Goal: Communication & Community: Answer question/provide support

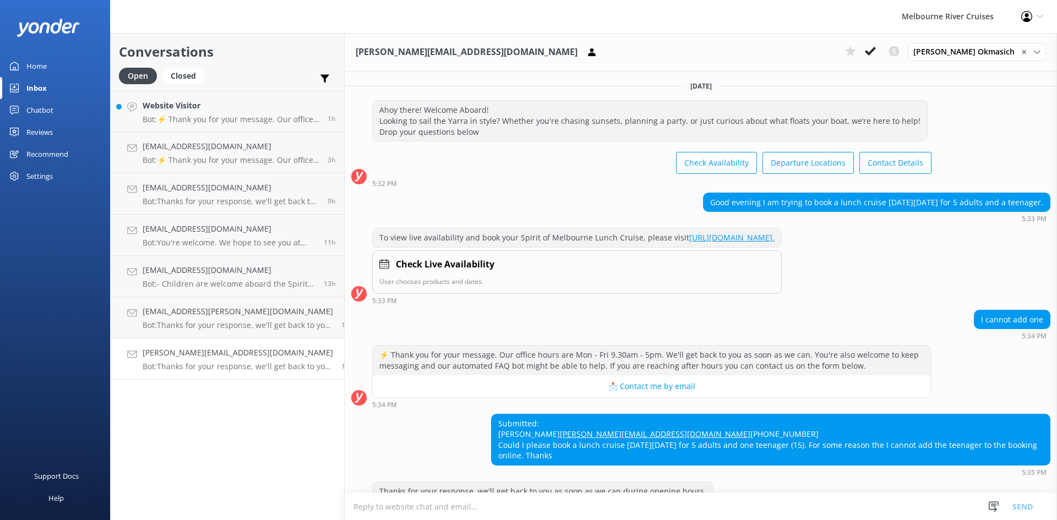
scroll to position [110, 0]
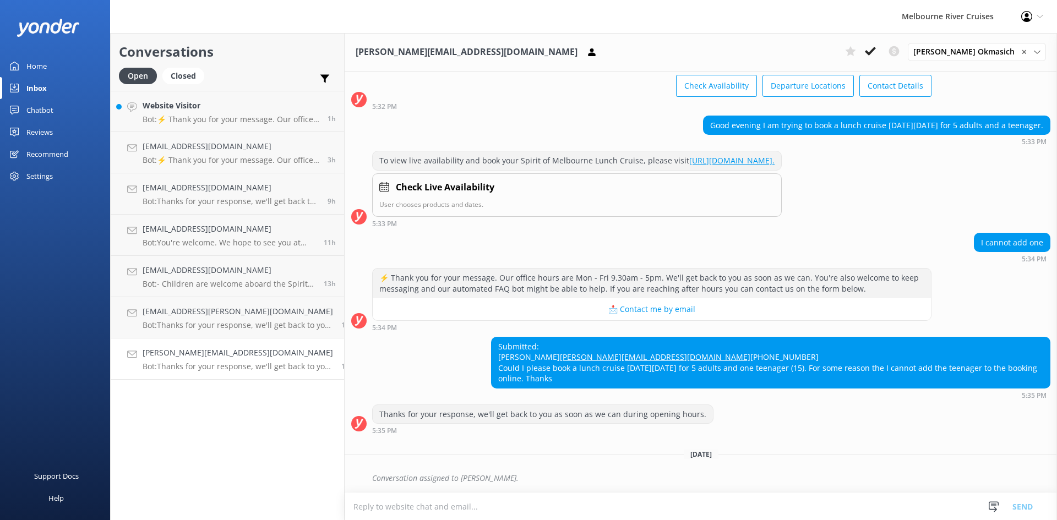
click at [187, 351] on h4 "[PERSON_NAME][EMAIL_ADDRESS][DOMAIN_NAME]" at bounding box center [238, 353] width 190 height 12
click at [212, 317] on h4 "[EMAIL_ADDRESS][PERSON_NAME][DOMAIN_NAME]" at bounding box center [238, 311] width 190 height 12
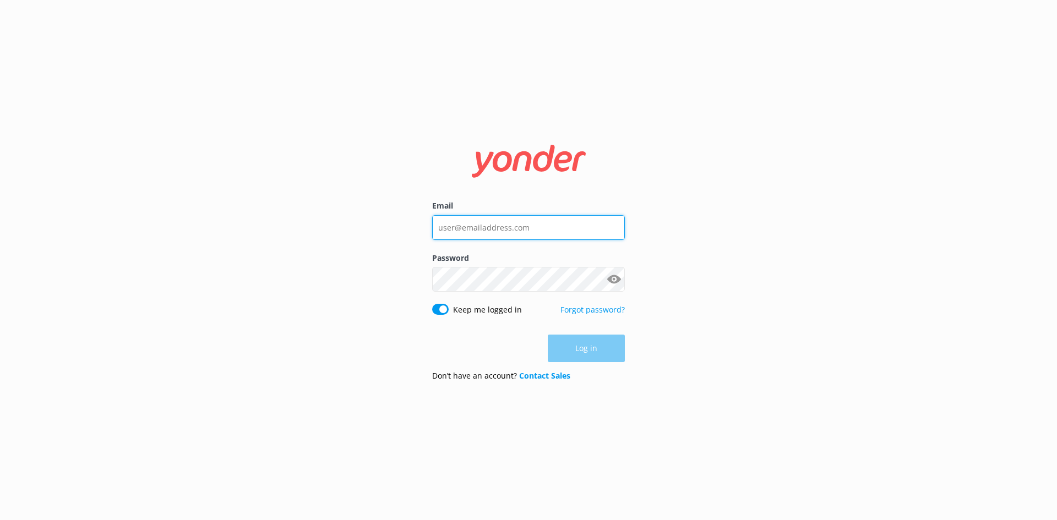
type input "[PERSON_NAME][EMAIL_ADDRESS][DOMAIN_NAME]"
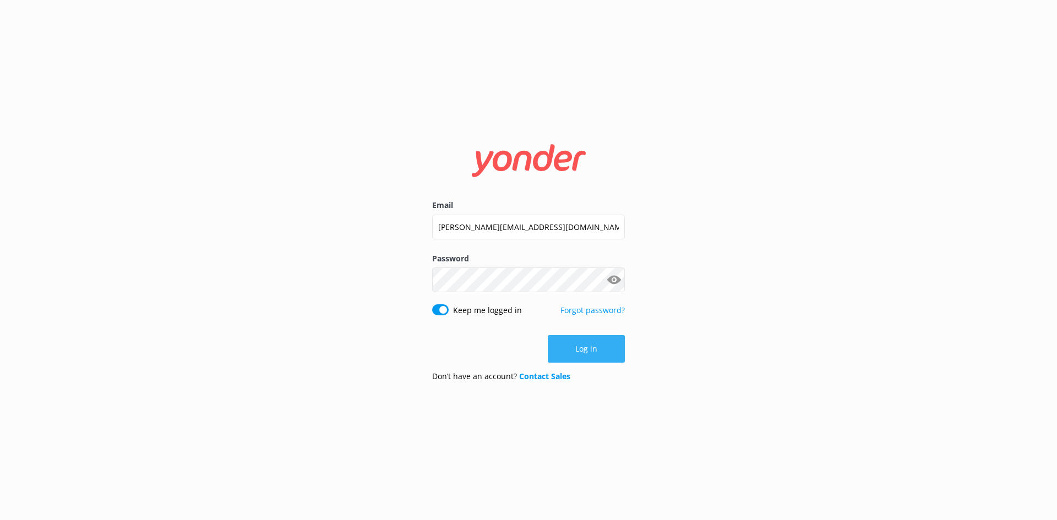
click at [613, 350] on button "Log in" at bounding box center [586, 349] width 77 height 28
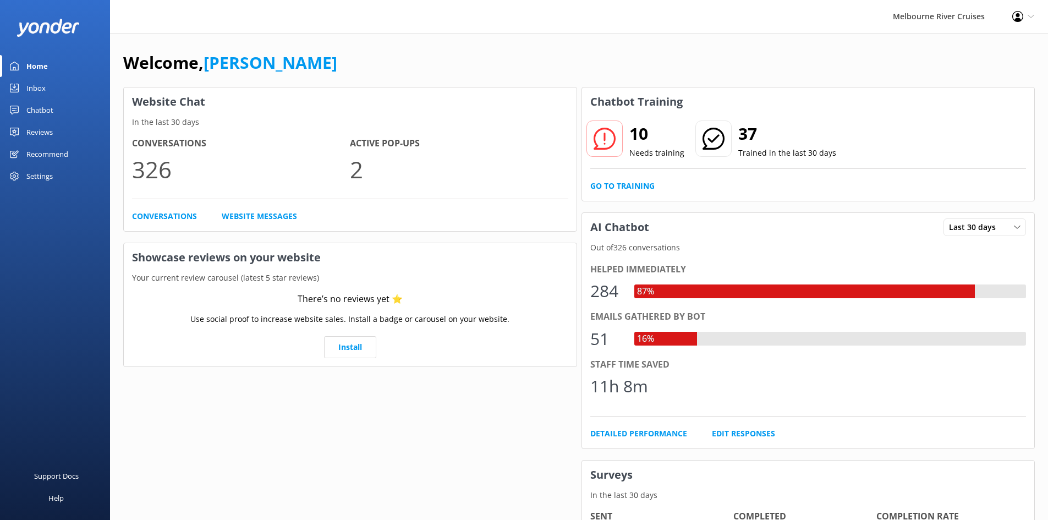
click at [43, 64] on div "Home" at bounding box center [36, 66] width 21 height 22
click at [43, 84] on div "Inbox" at bounding box center [35, 88] width 19 height 22
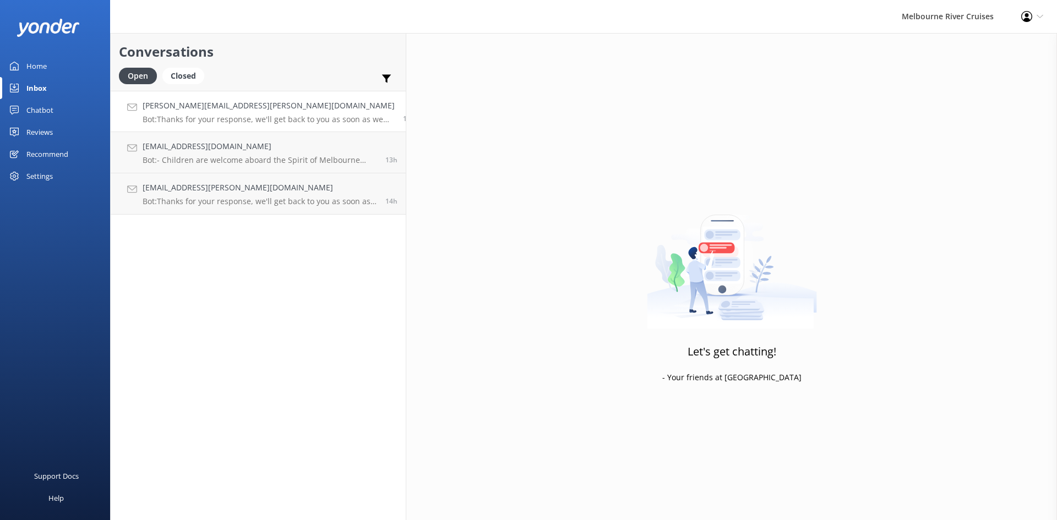
click at [219, 118] on p "Bot: Thanks for your response, we'll get back to you as soon as we can during o…" at bounding box center [269, 119] width 252 height 10
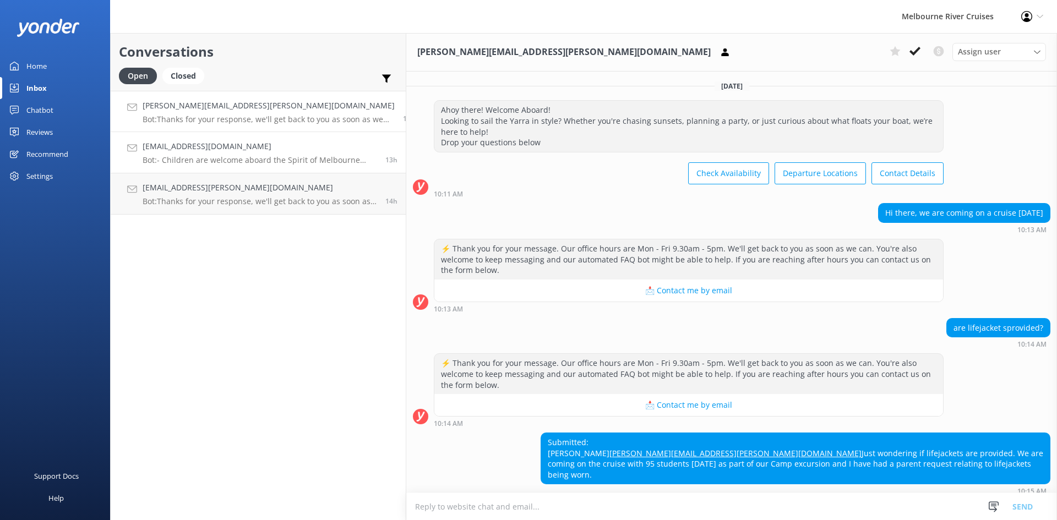
scroll to position [22, 0]
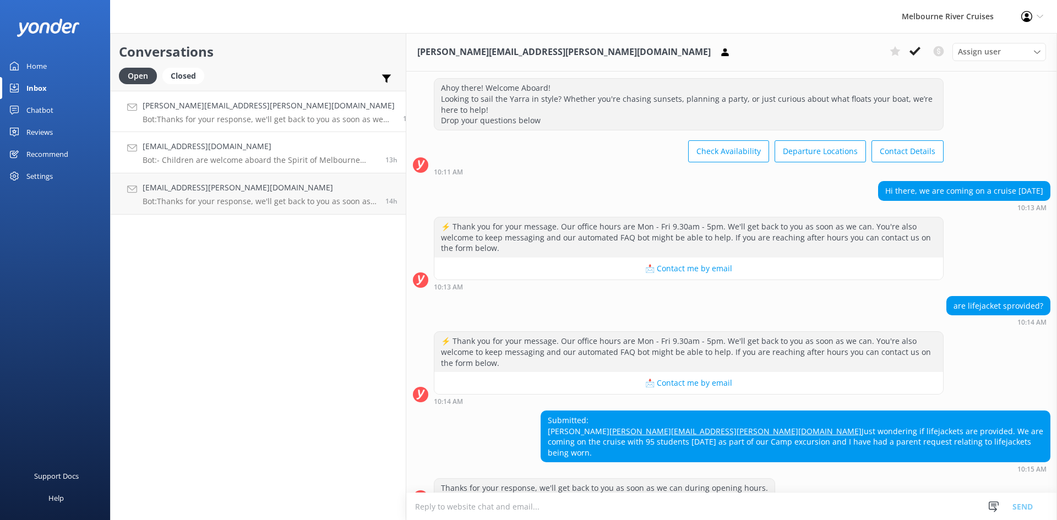
click at [217, 159] on p "Bot: - Children are welcome aboard the Spirit of Melbourne Dinner Cruise, but t…" at bounding box center [260, 160] width 234 height 10
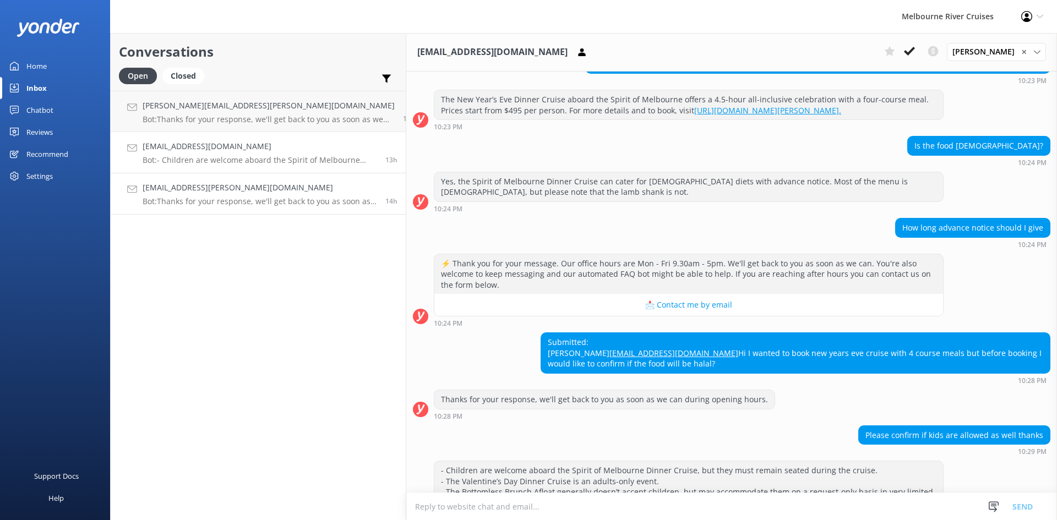
scroll to position [216, 0]
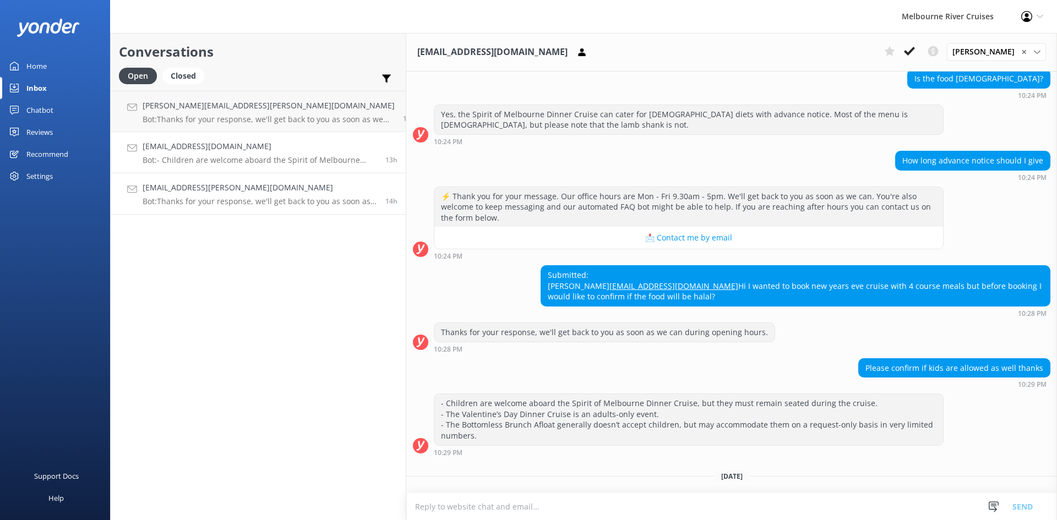
click at [212, 195] on div "[EMAIL_ADDRESS][PERSON_NAME][DOMAIN_NAME] Bot: Thanks for your response, we'll …" at bounding box center [260, 194] width 234 height 24
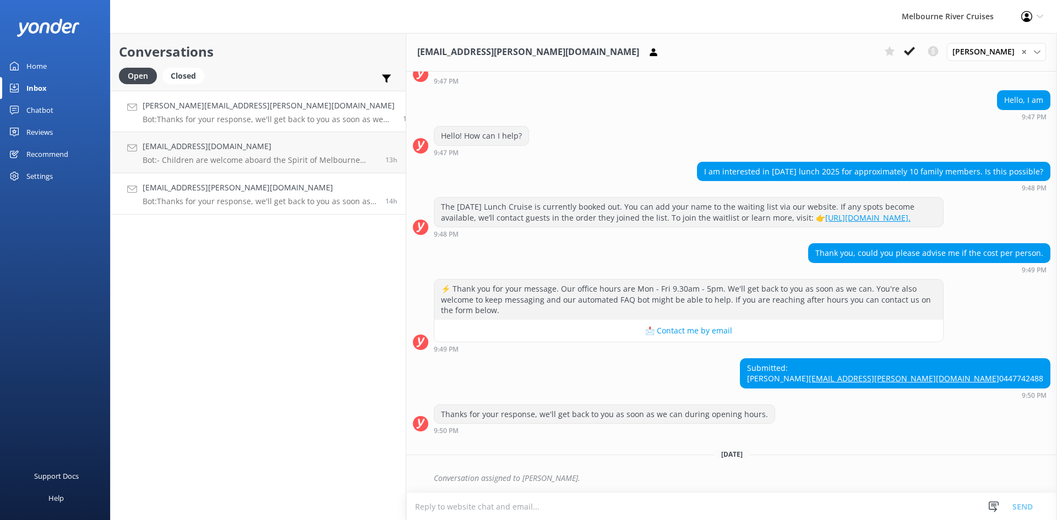
click at [216, 122] on p "Bot: Thanks for your response, we'll get back to you as soon as we can during o…" at bounding box center [269, 119] width 252 height 10
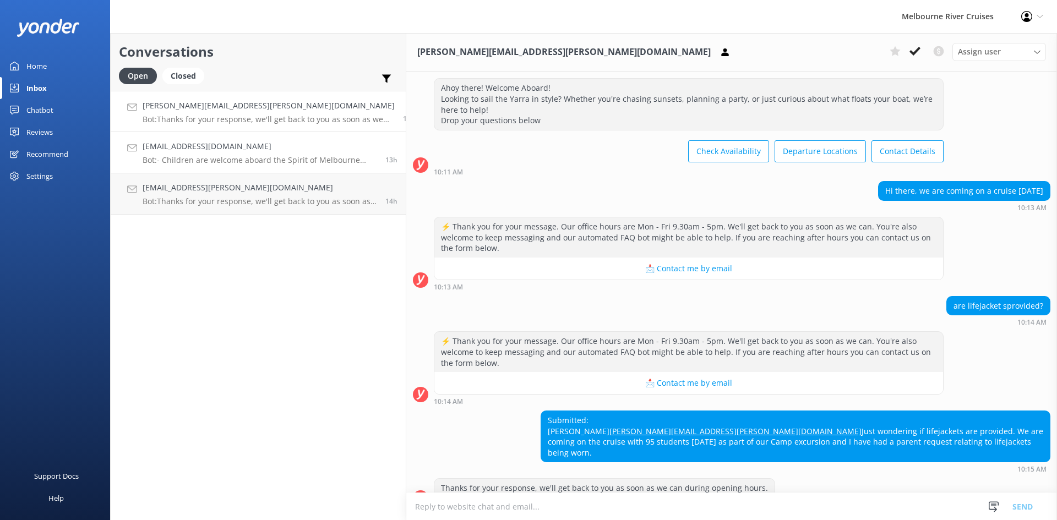
click at [172, 145] on h4 "[EMAIL_ADDRESS][DOMAIN_NAME]" at bounding box center [260, 146] width 234 height 12
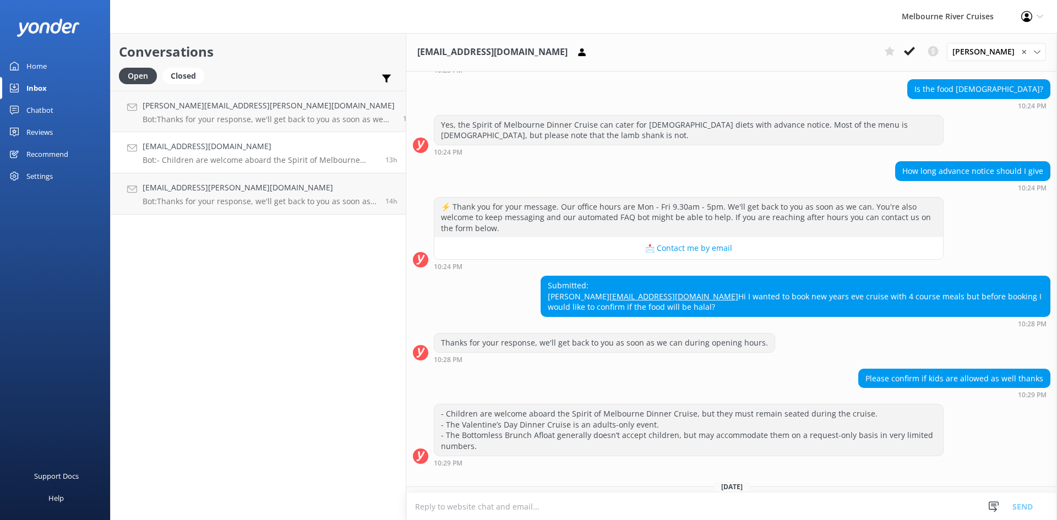
scroll to position [216, 0]
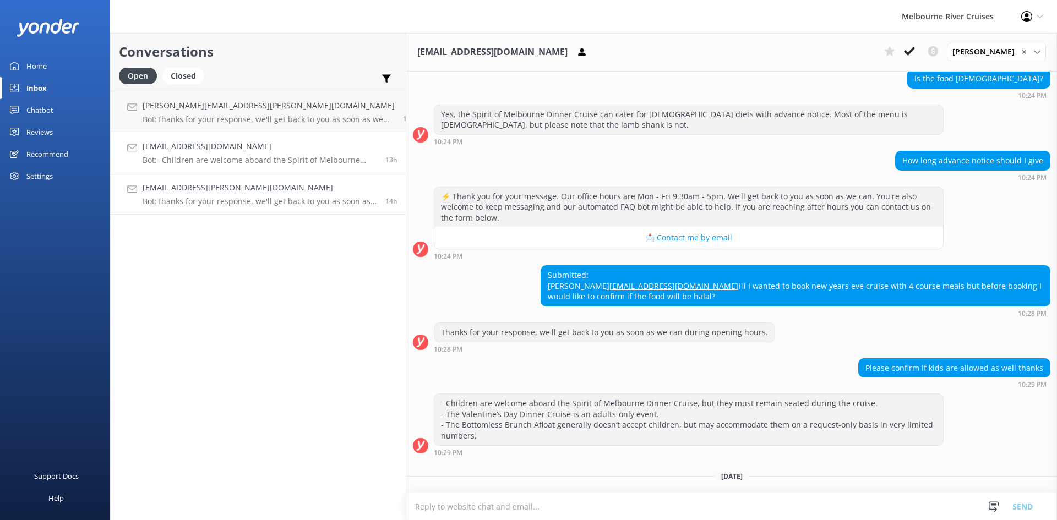
click at [176, 186] on h4 "[EMAIL_ADDRESS][PERSON_NAME][DOMAIN_NAME]" at bounding box center [260, 188] width 234 height 12
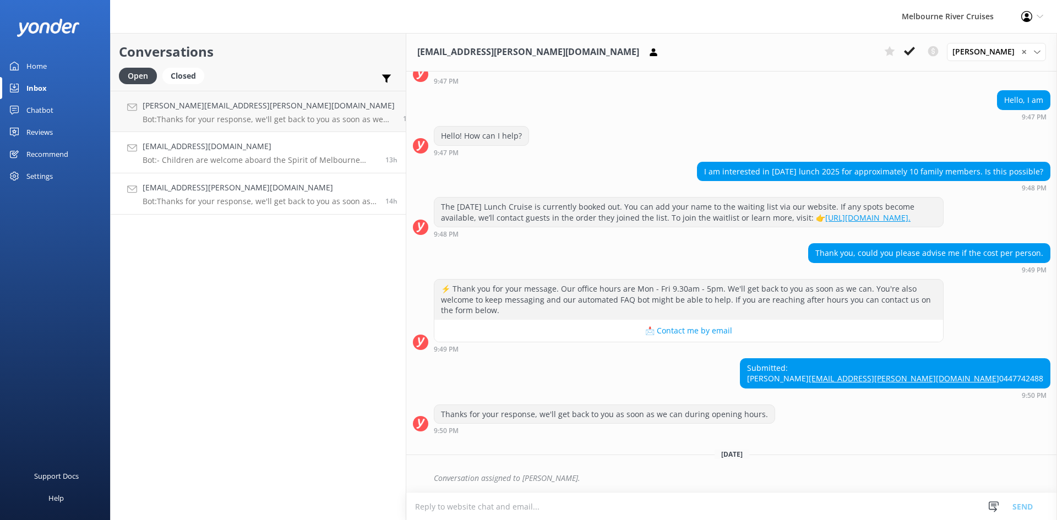
scroll to position [124, 0]
click at [194, 97] on link "[PERSON_NAME][EMAIL_ADDRESS][PERSON_NAME][DOMAIN_NAME] Bot: Thanks for your res…" at bounding box center [258, 111] width 295 height 41
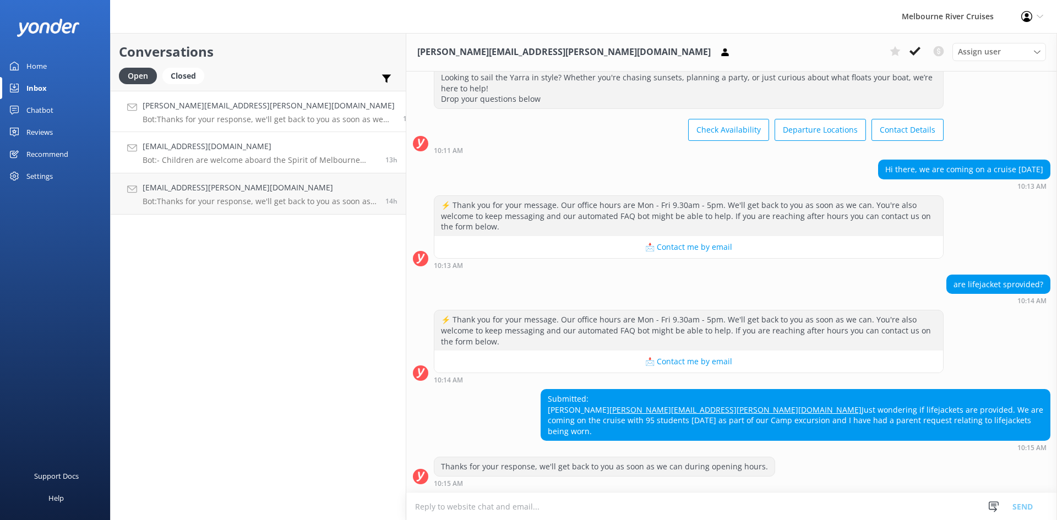
scroll to position [22, 0]
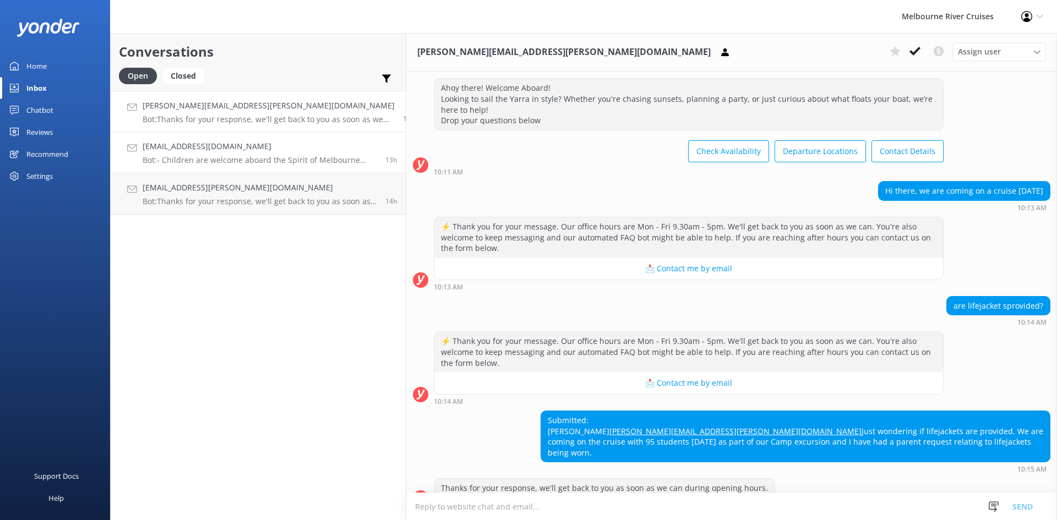
click at [204, 148] on h4 "[EMAIL_ADDRESS][DOMAIN_NAME]" at bounding box center [260, 146] width 234 height 12
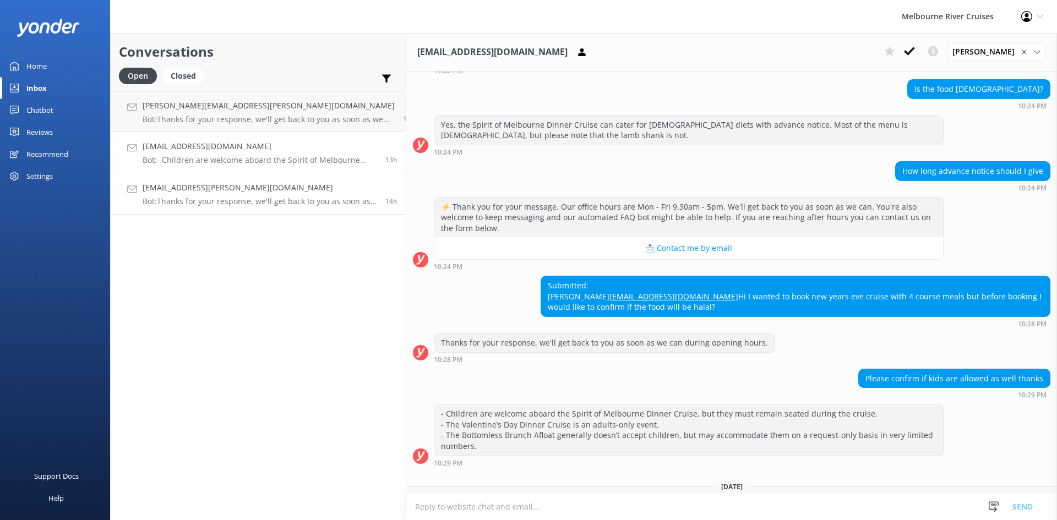
scroll to position [216, 0]
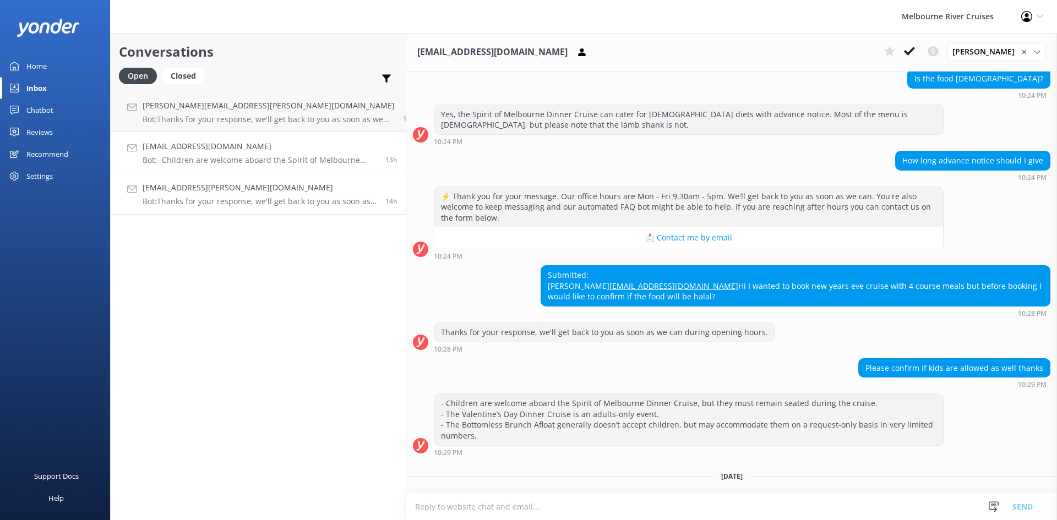
click at [206, 189] on h4 "[EMAIL_ADDRESS][PERSON_NAME][DOMAIN_NAME]" at bounding box center [260, 188] width 234 height 12
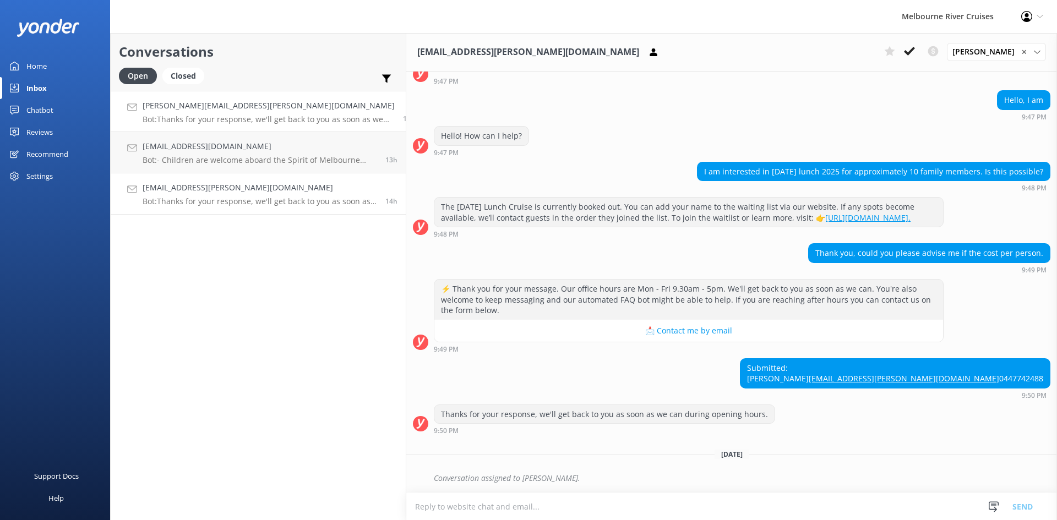
click at [203, 101] on h4 "[PERSON_NAME][EMAIL_ADDRESS][PERSON_NAME][DOMAIN_NAME]" at bounding box center [269, 106] width 252 height 12
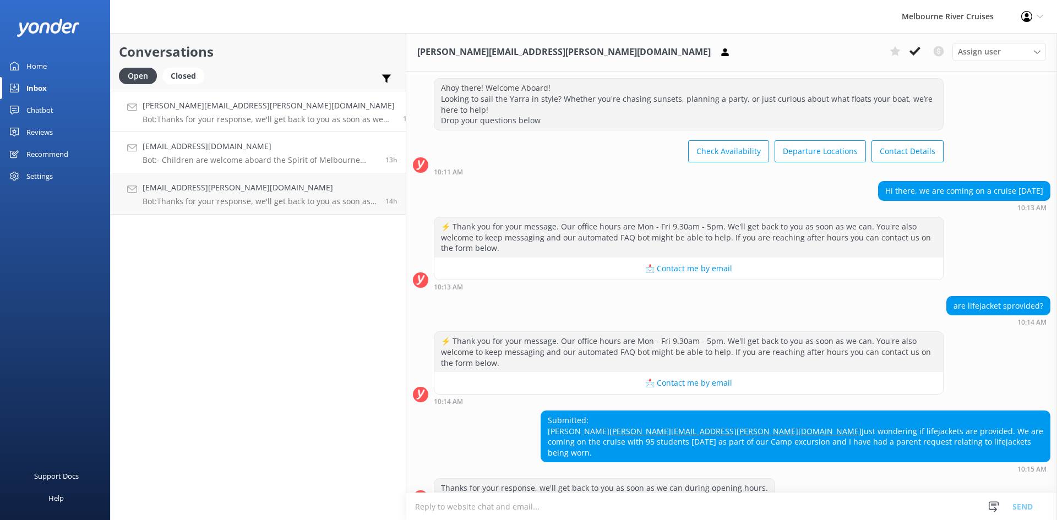
click at [238, 144] on h4 "[EMAIL_ADDRESS][DOMAIN_NAME]" at bounding box center [260, 146] width 234 height 12
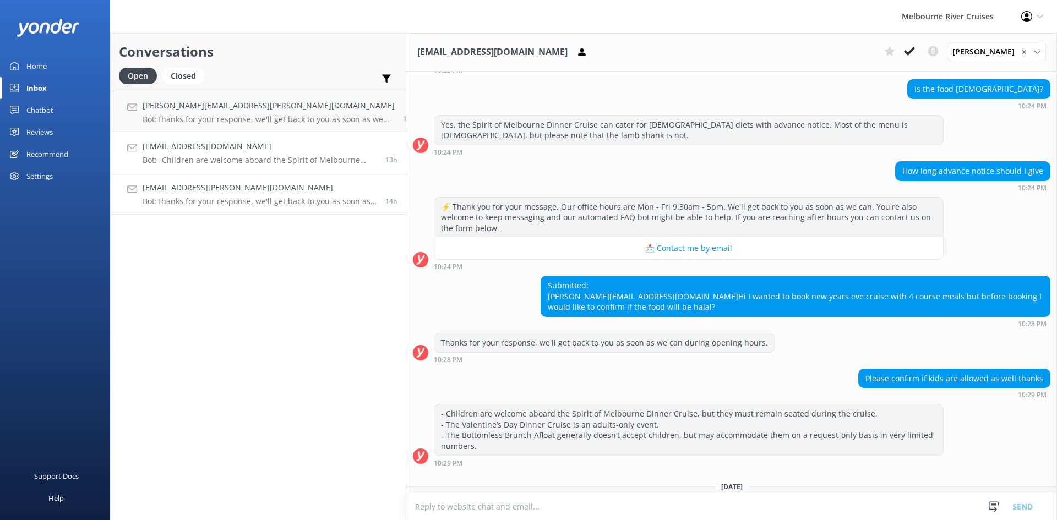
scroll to position [216, 0]
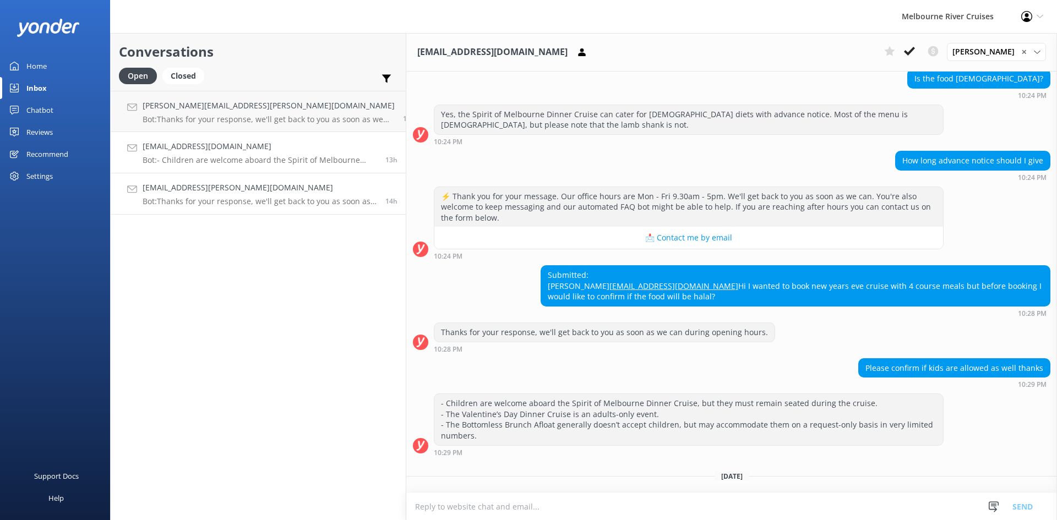
click at [238, 188] on h4 "[EMAIL_ADDRESS][PERSON_NAME][DOMAIN_NAME]" at bounding box center [260, 188] width 234 height 12
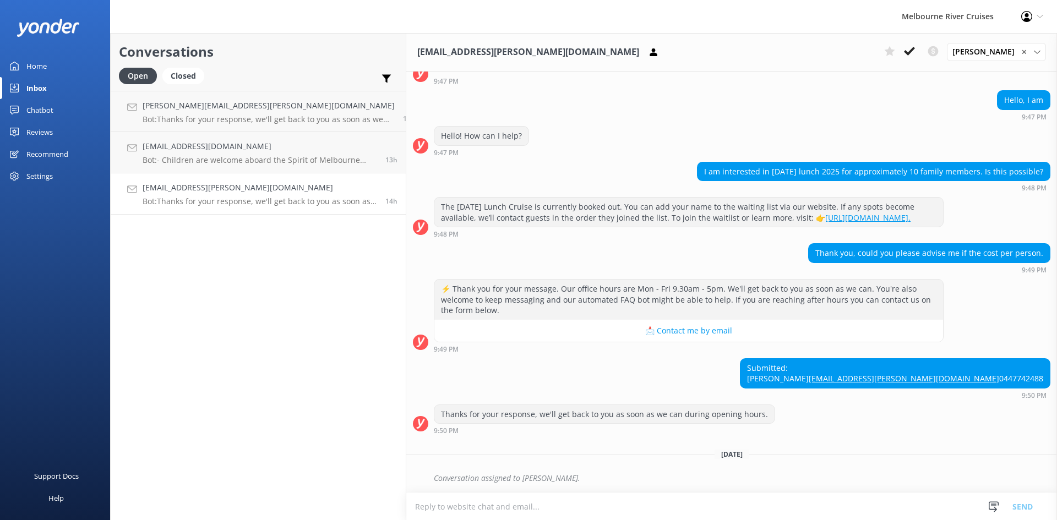
scroll to position [124, 0]
click at [198, 203] on p "Bot: Thanks for your response, we'll get back to you as soon as we can during o…" at bounding box center [260, 201] width 234 height 10
click at [187, 80] on div "Closed" at bounding box center [183, 76] width 42 height 17
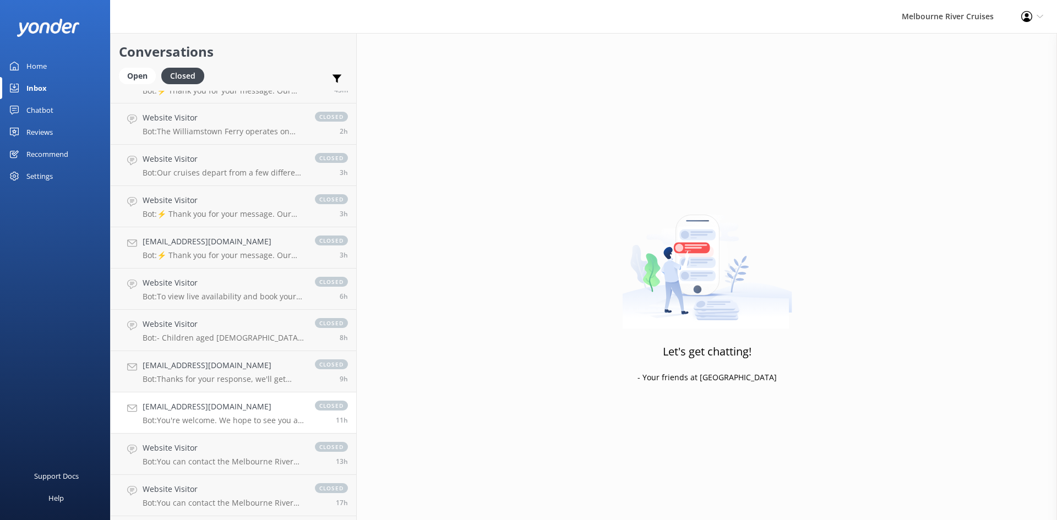
scroll to position [55, 0]
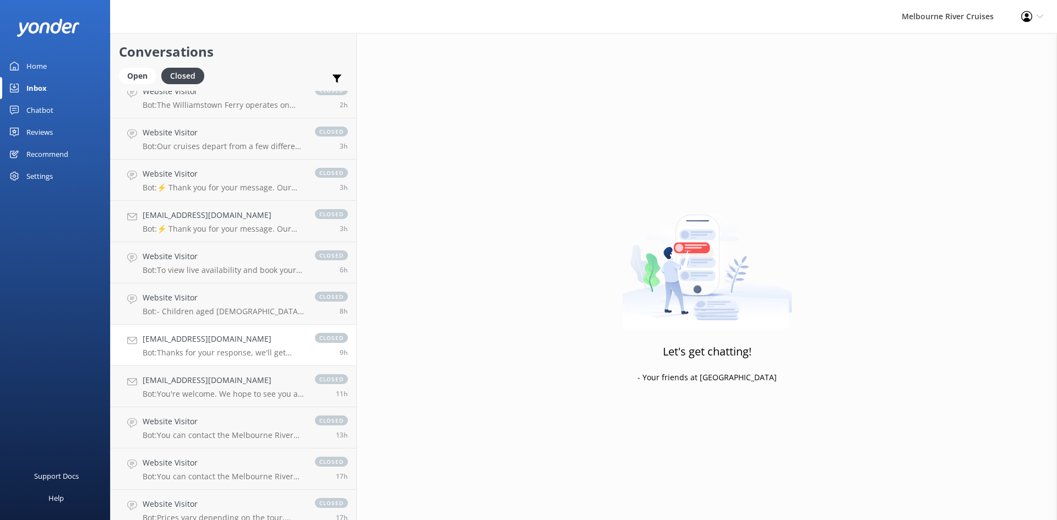
drag, startPoint x: 216, startPoint y: 347, endPoint x: 215, endPoint y: 355, distance: 8.3
click at [216, 346] on div "[EMAIL_ADDRESS][DOMAIN_NAME] Bot: Thanks for your response, we'll get back to y…" at bounding box center [223, 345] width 161 height 24
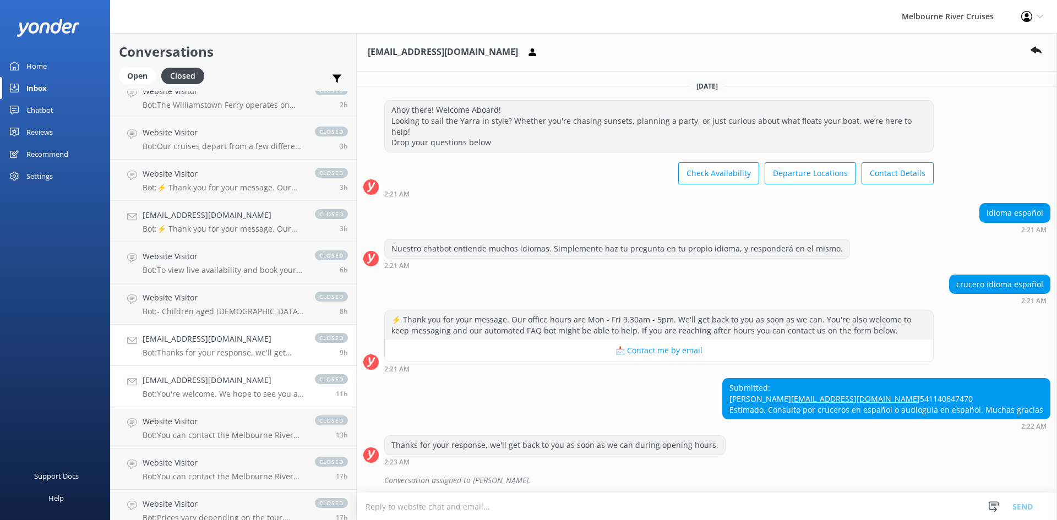
scroll to position [56, 0]
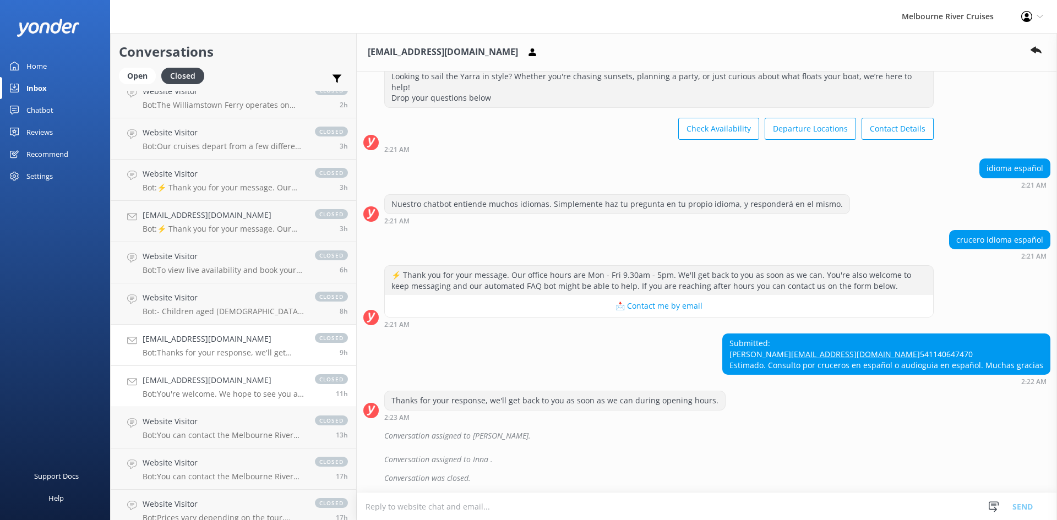
click at [213, 396] on p "Bot: You're welcome. We hope to see you at Melbourne River Cruises soon!" at bounding box center [223, 394] width 161 height 10
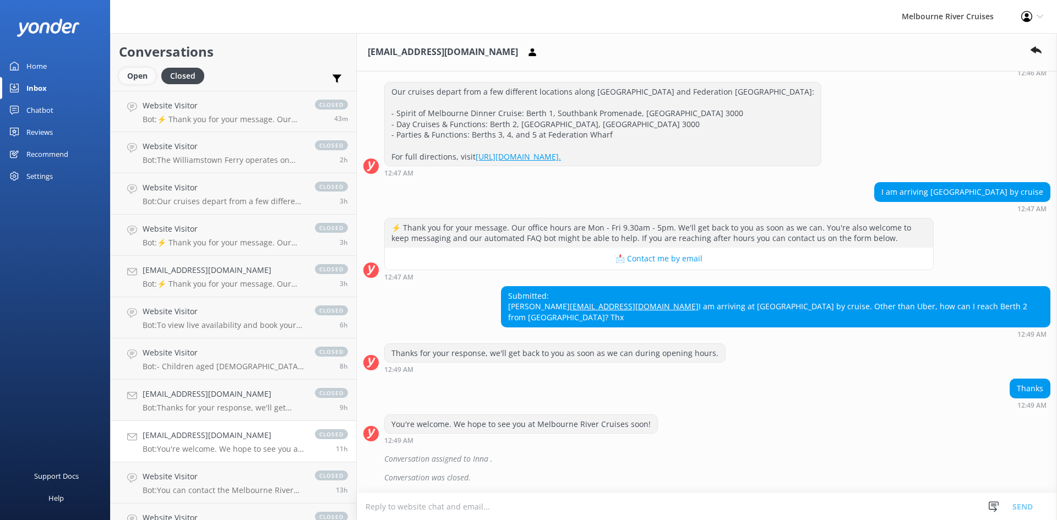
click at [148, 72] on div "Open" at bounding box center [137, 76] width 37 height 17
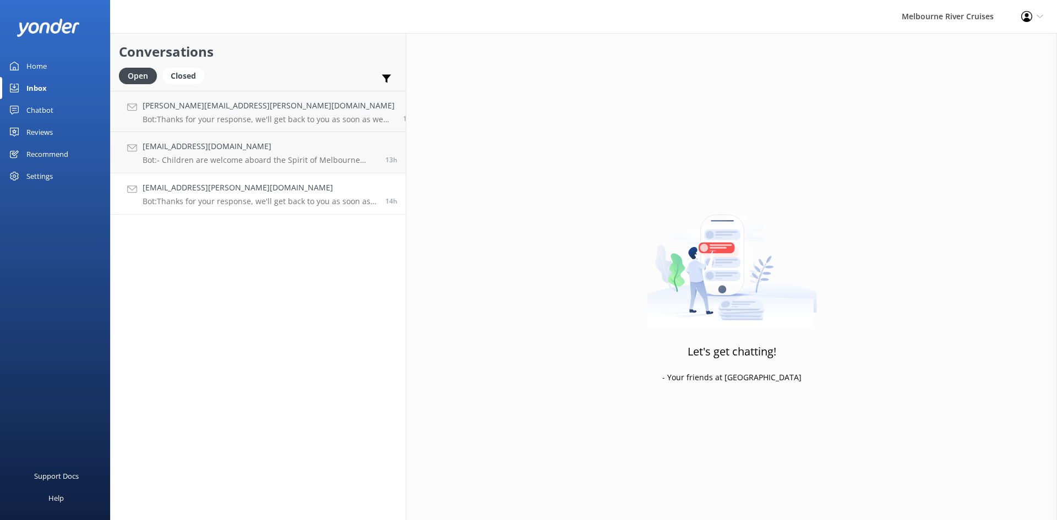
click at [212, 198] on p "Bot: Thanks for your response, we'll get back to you as soon as we can during o…" at bounding box center [260, 201] width 234 height 10
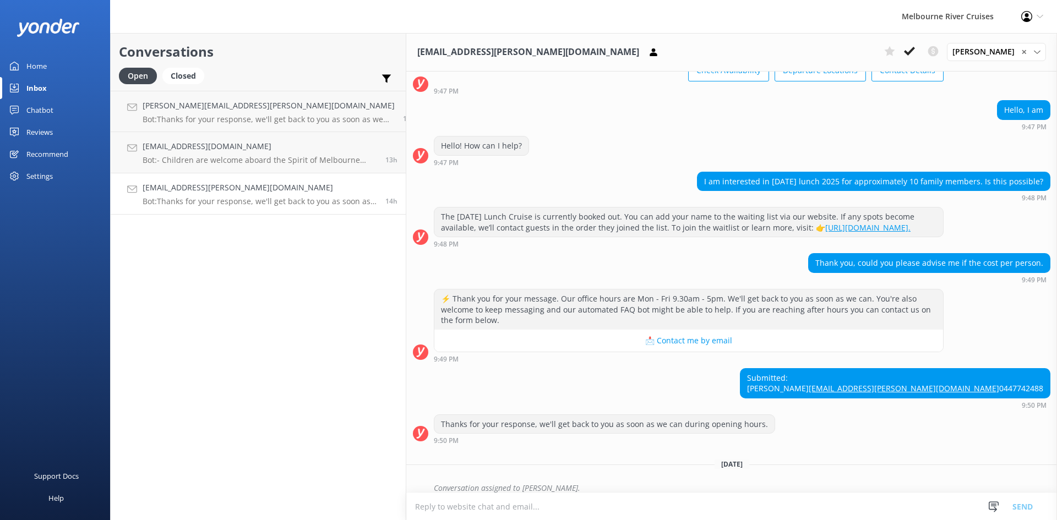
scroll to position [124, 0]
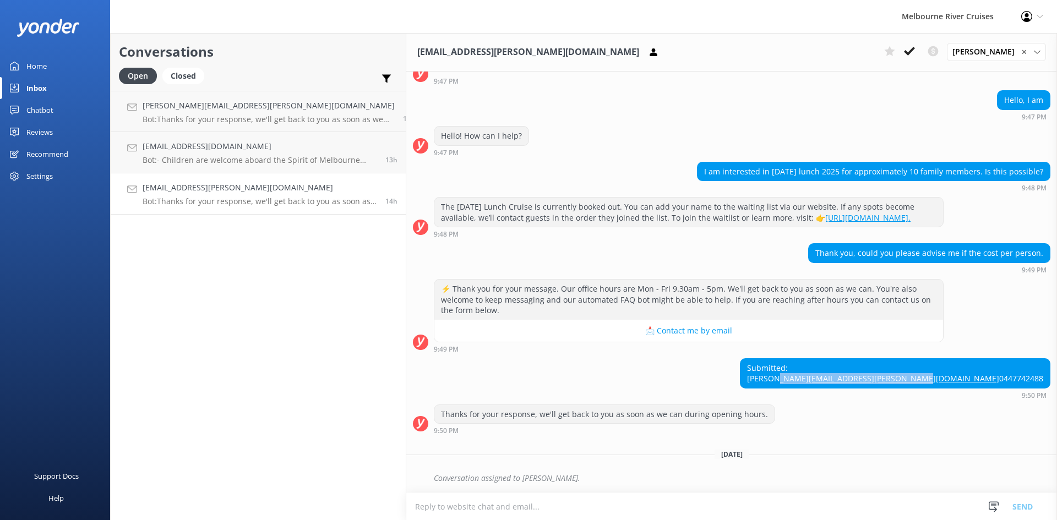
drag, startPoint x: 1037, startPoint y: 362, endPoint x: 1045, endPoint y: 367, distance: 8.9
click at [1045, 367] on div "Submitted: Heather [EMAIL_ADDRESS][PERSON_NAME][DOMAIN_NAME] 0447742488 9:50 PM" at bounding box center [731, 378] width 651 height 41
copy div "[EMAIL_ADDRESS][PERSON_NAME][DOMAIN_NAME]"
click at [913, 51] on icon at bounding box center [909, 51] width 11 height 11
